Goal: Check status

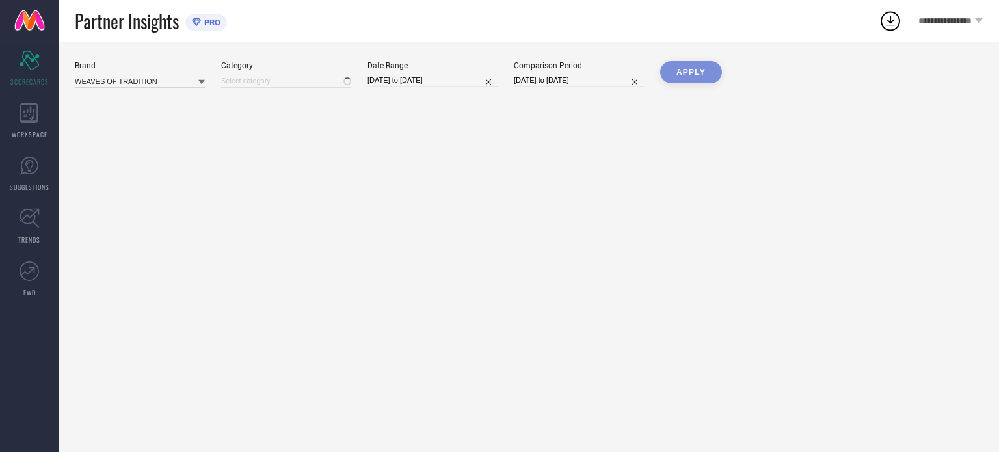
type input "All"
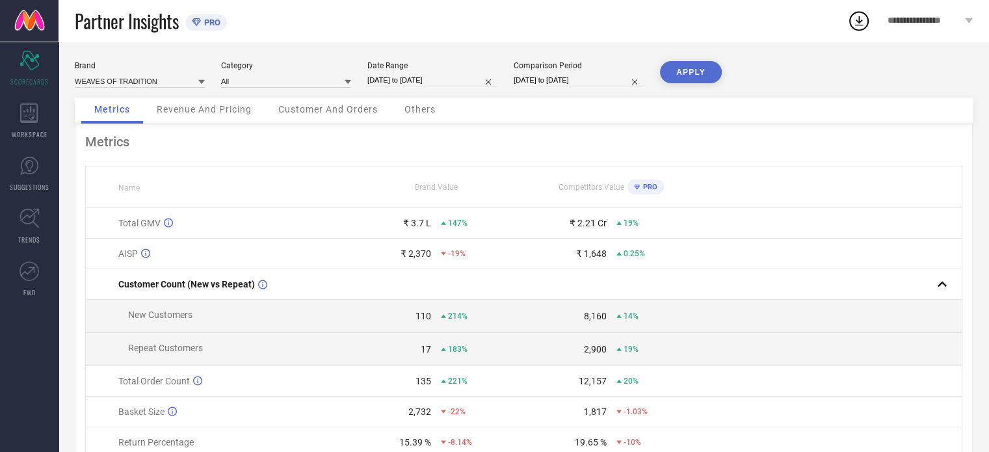
click at [433, 85] on input "[DATE] to [DATE]" at bounding box center [432, 80] width 130 height 14
select select "6"
select select "2025"
select select "7"
select select "2025"
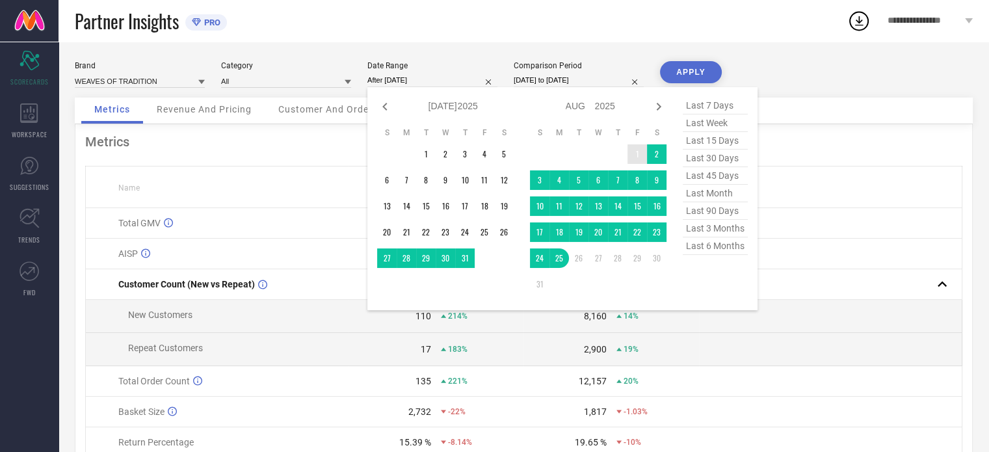
click at [632, 155] on td "1" at bounding box center [638, 154] width 20 height 20
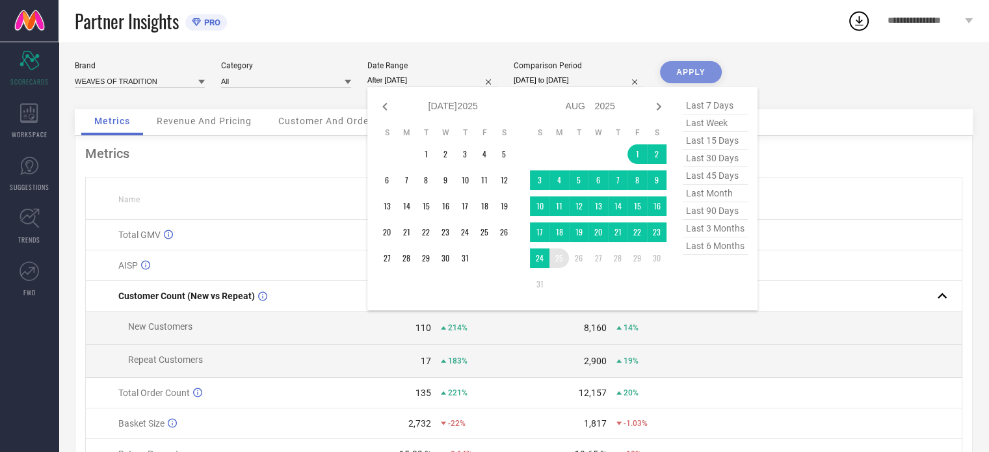
type input "[DATE] to [DATE]"
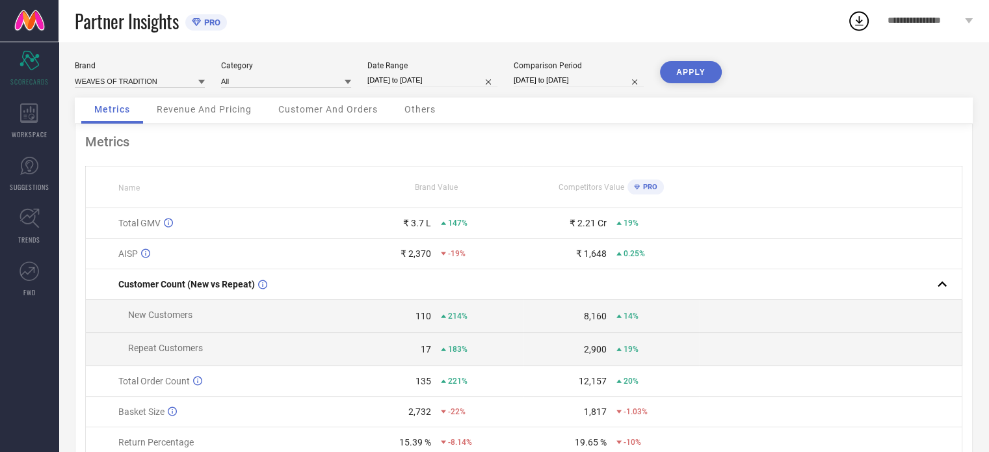
click at [700, 73] on button "APPLY" at bounding box center [691, 72] width 62 height 22
click at [431, 81] on input "[DATE] to [DATE]" at bounding box center [432, 80] width 130 height 14
select select "7"
select select "2025"
select select "8"
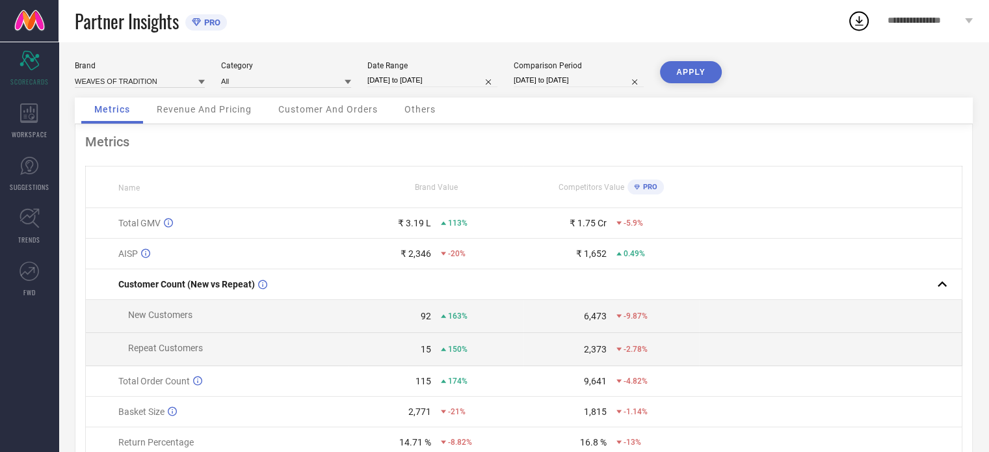
select select "2025"
